Goal: Task Accomplishment & Management: Manage account settings

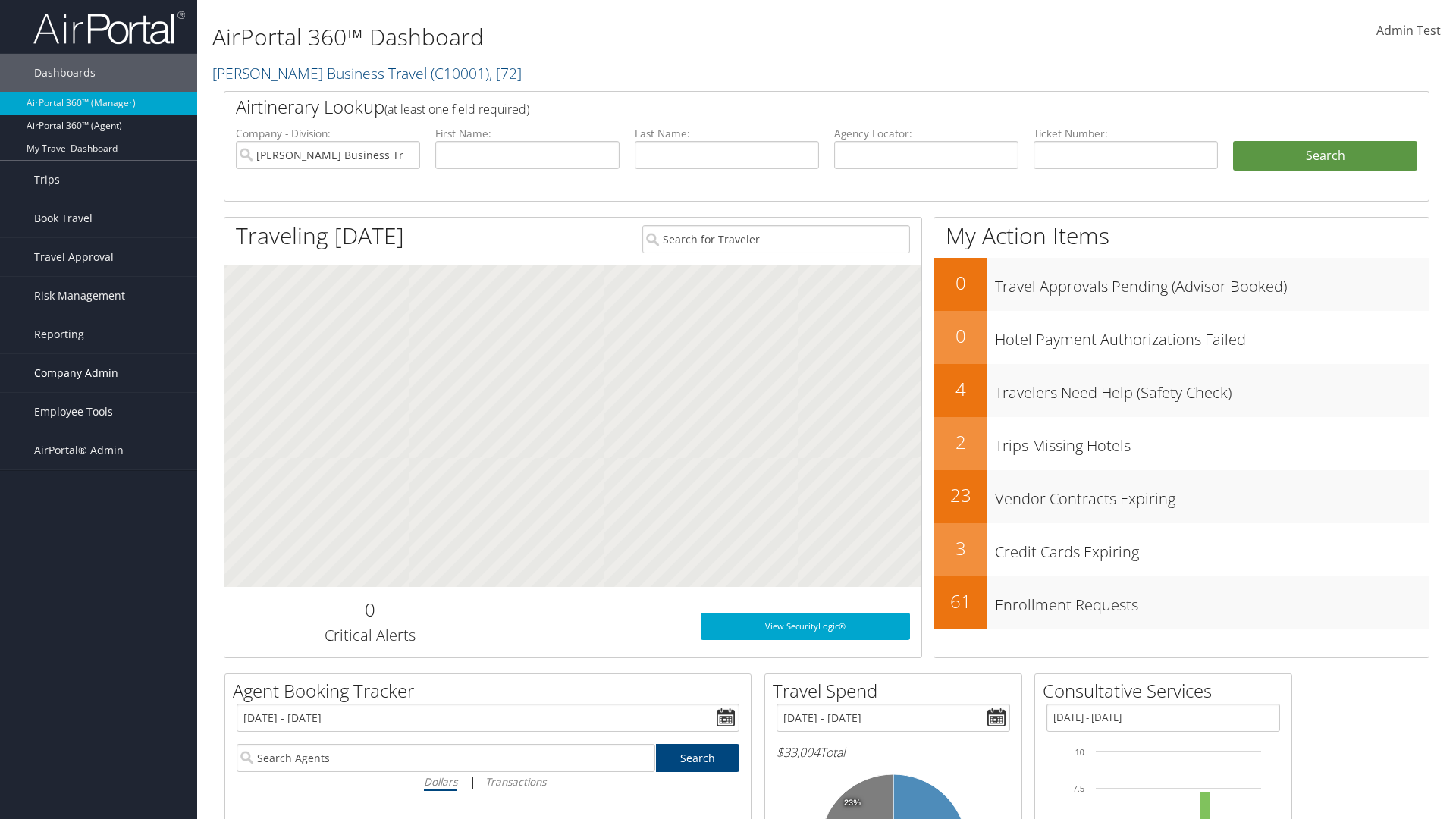
click at [98, 374] on span "Company Admin" at bounding box center [76, 373] width 84 height 38
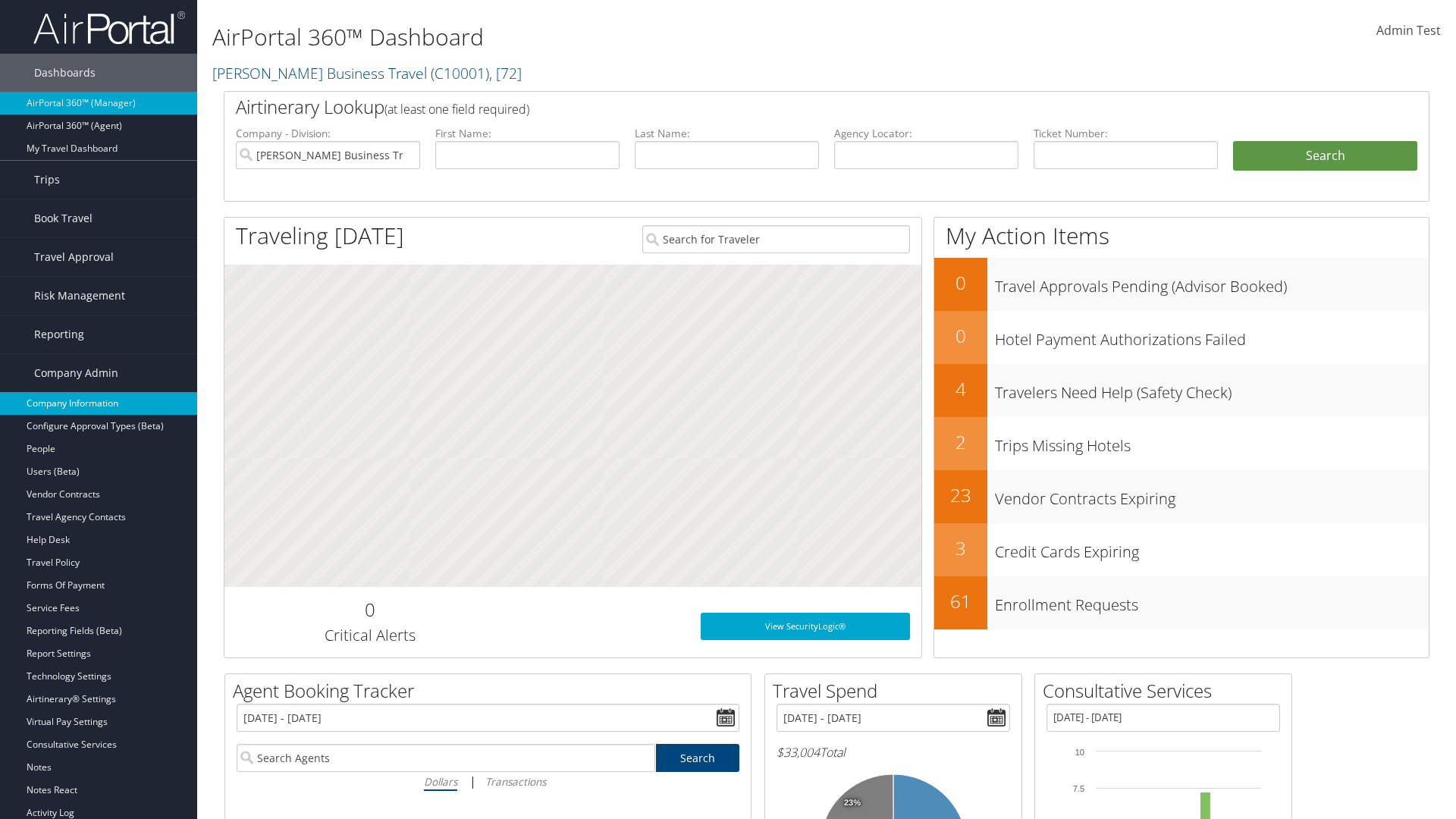
click at [98, 404] on link "Company Information" at bounding box center [98, 404] width 197 height 23
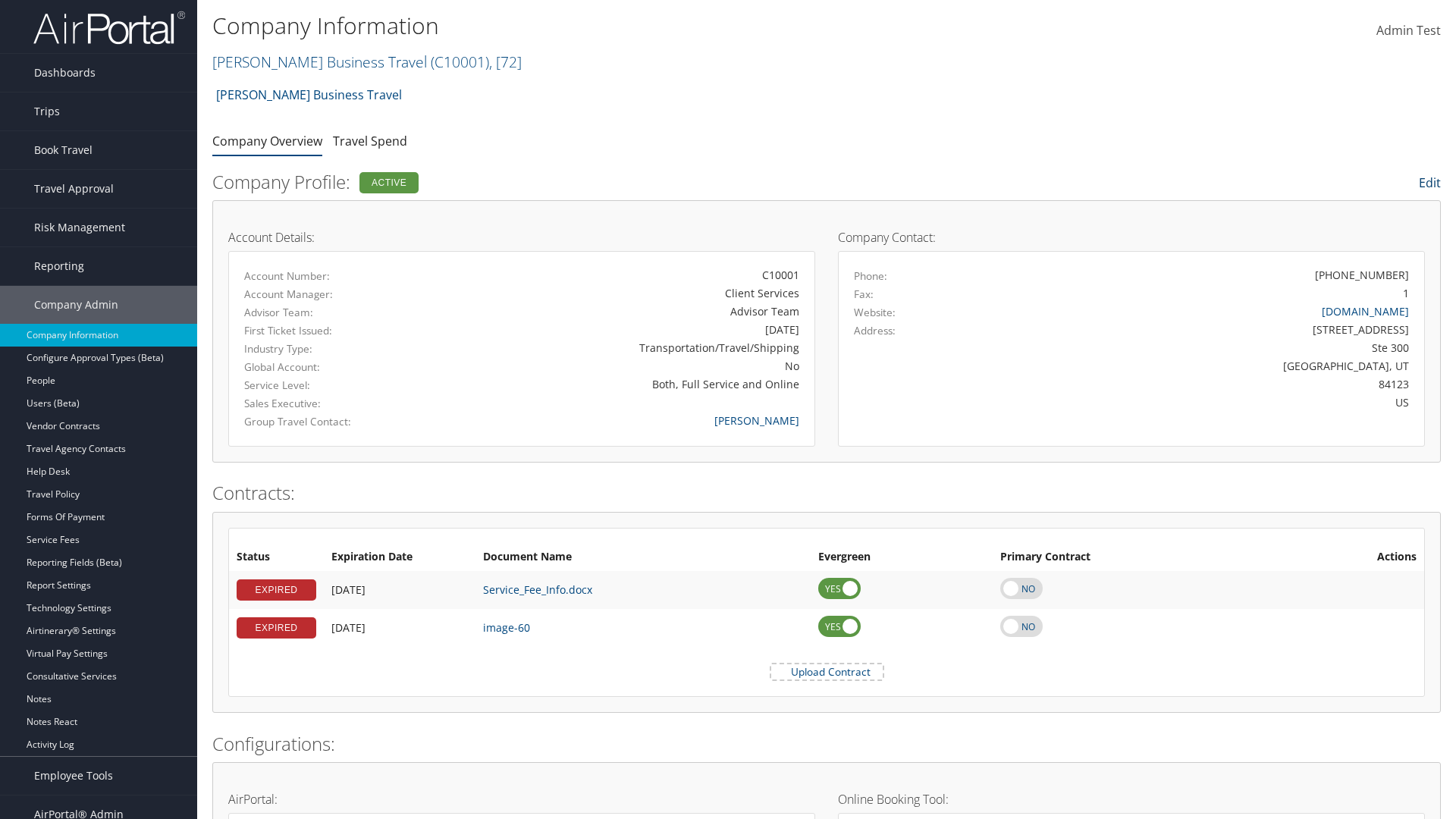
click at [1428, 183] on link "Edit" at bounding box center [1430, 183] width 22 height 17
select select
